Goal: Find specific page/section: Find specific page/section

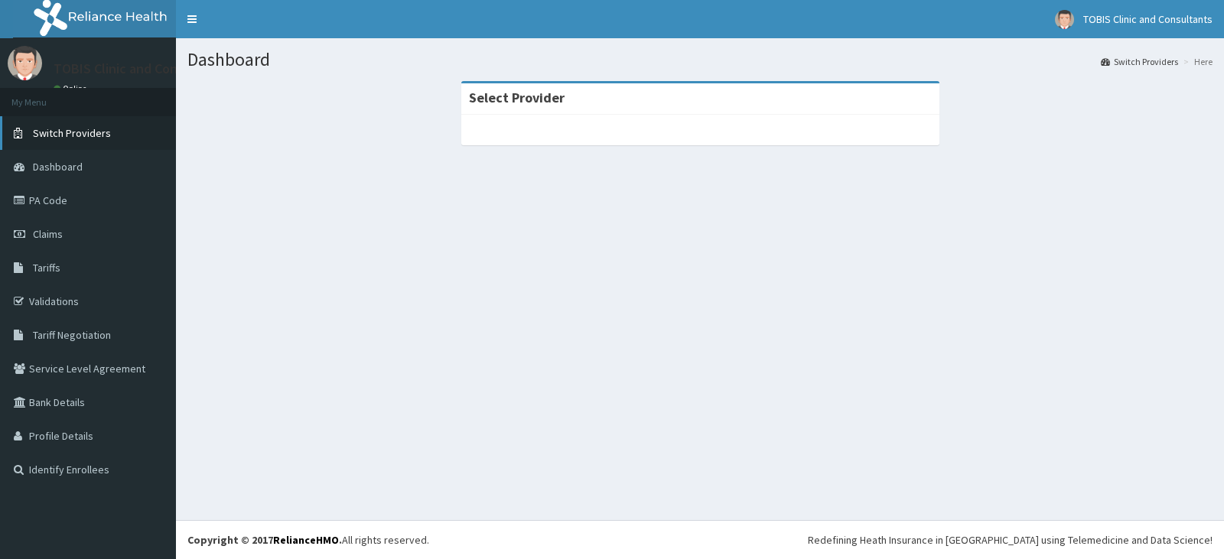
click at [77, 126] on link "Switch Providers" at bounding box center [88, 133] width 176 height 34
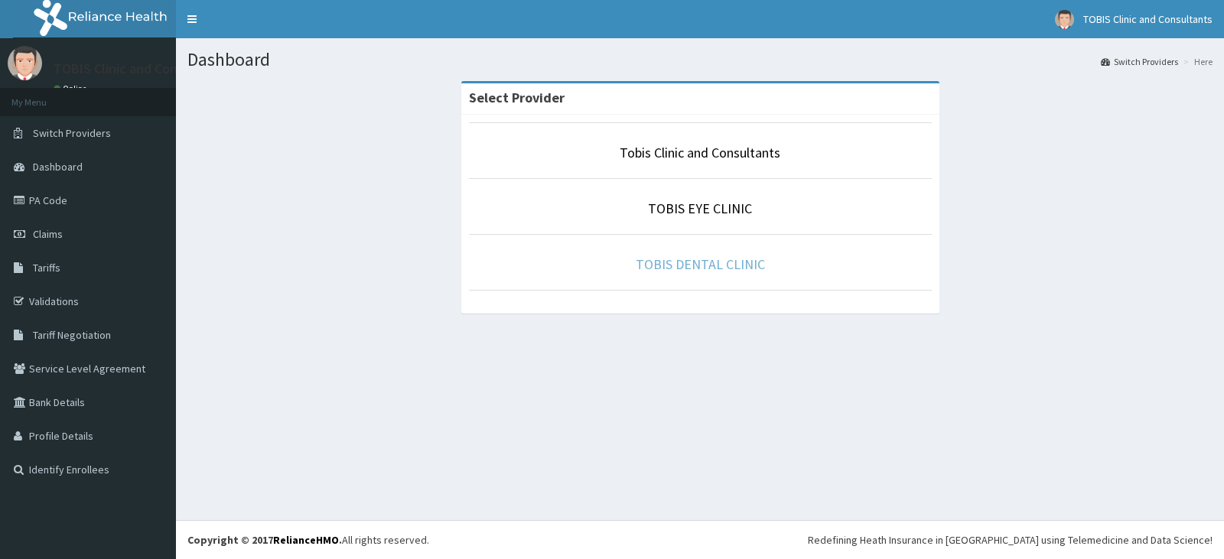
click at [691, 264] on link "TOBIS DENTAL CLINIC" at bounding box center [700, 265] width 129 height 18
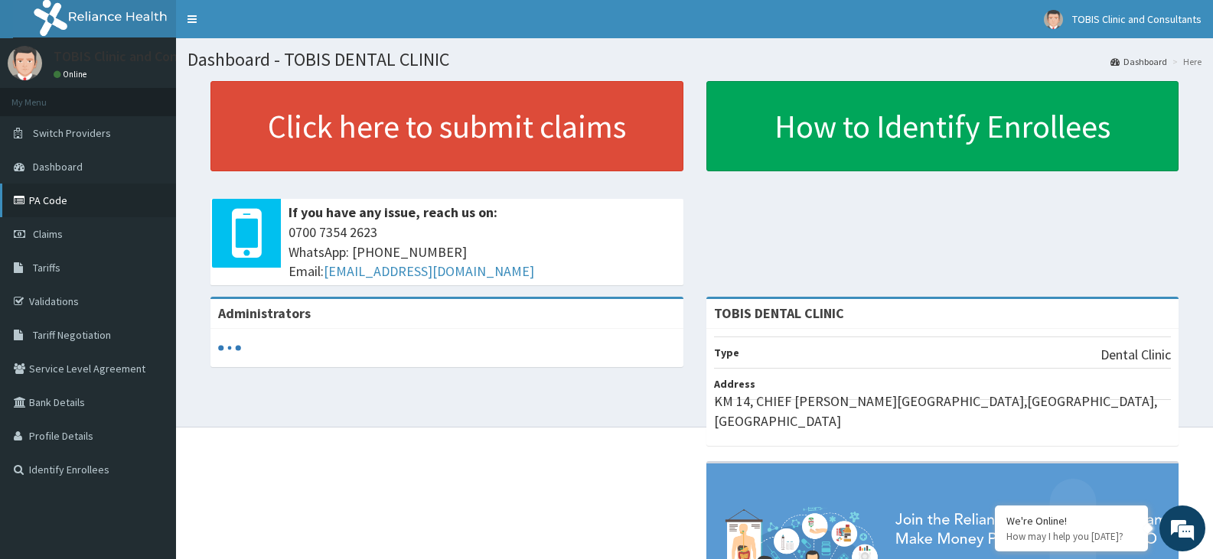
click at [80, 198] on link "PA Code" at bounding box center [88, 201] width 176 height 34
click at [49, 264] on span "Tariffs" at bounding box center [47, 268] width 28 height 14
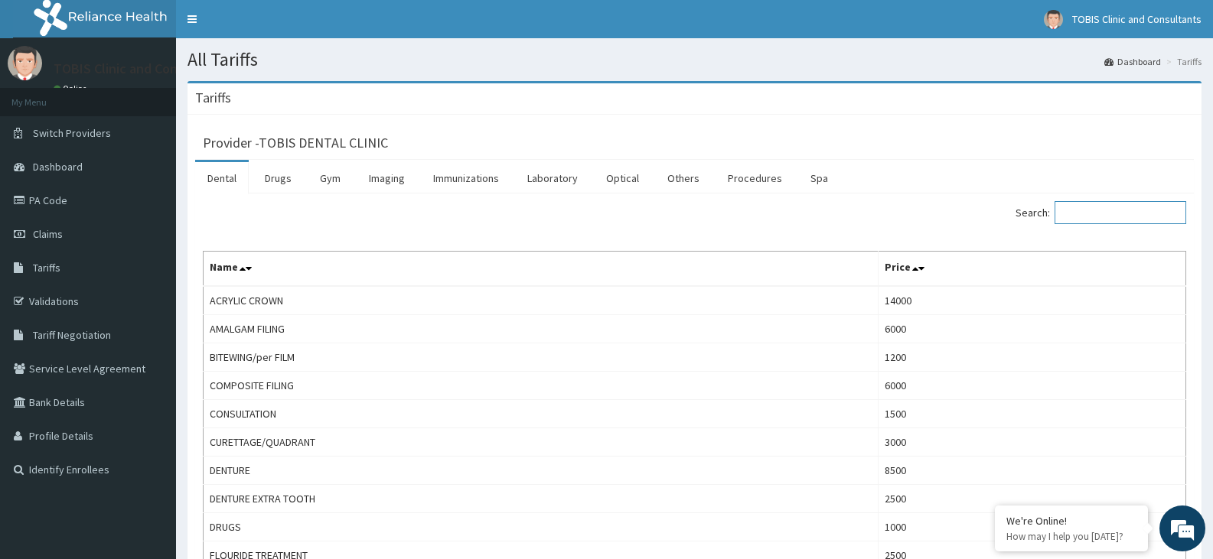
click at [1120, 207] on input "Search:" at bounding box center [1121, 212] width 132 height 23
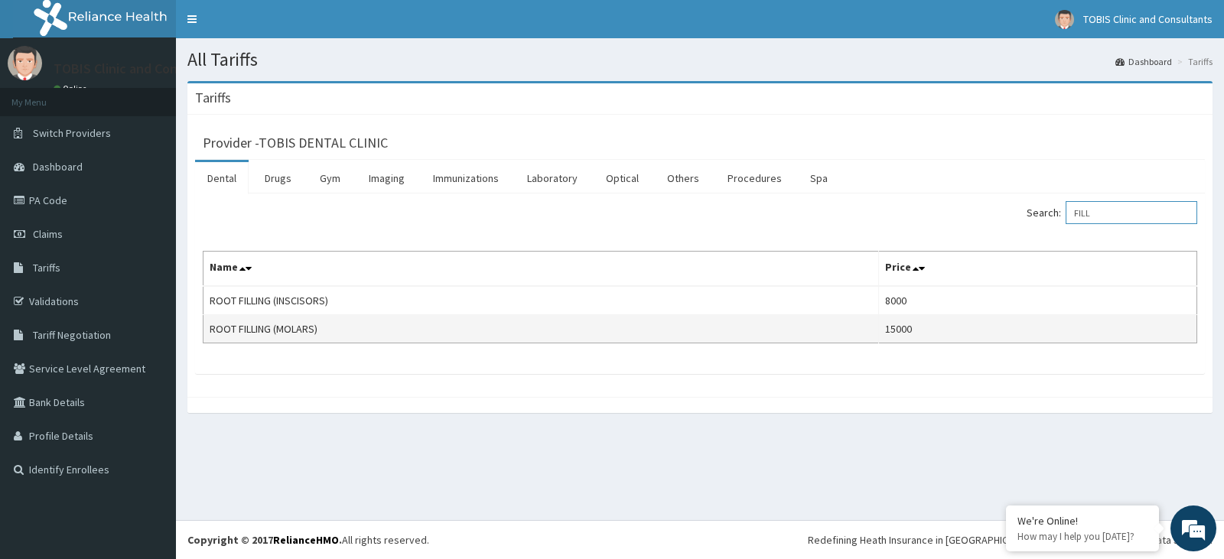
type input "FILL"
click at [753, 325] on td "ROOT FILLING (MOLARS)" at bounding box center [542, 329] width 676 height 28
